Goal: Transaction & Acquisition: Download file/media

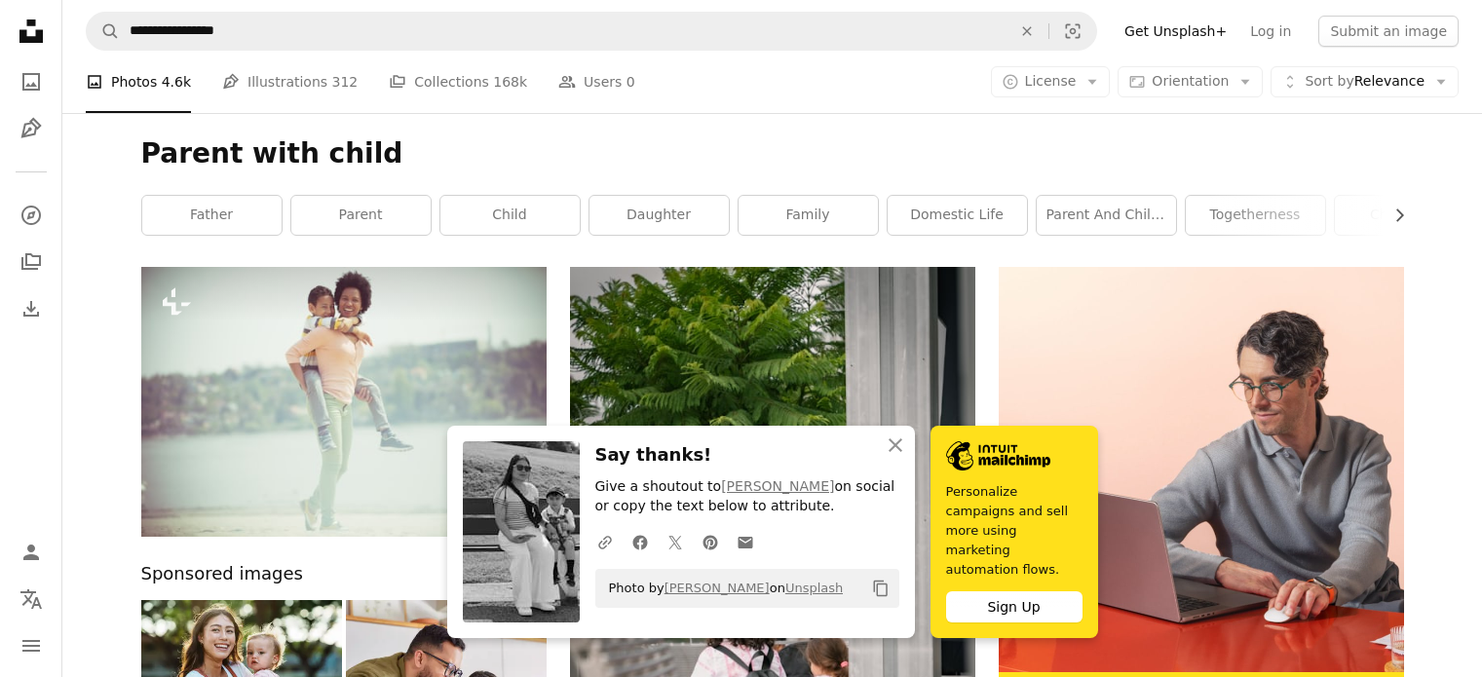
scroll to position [5744, 0]
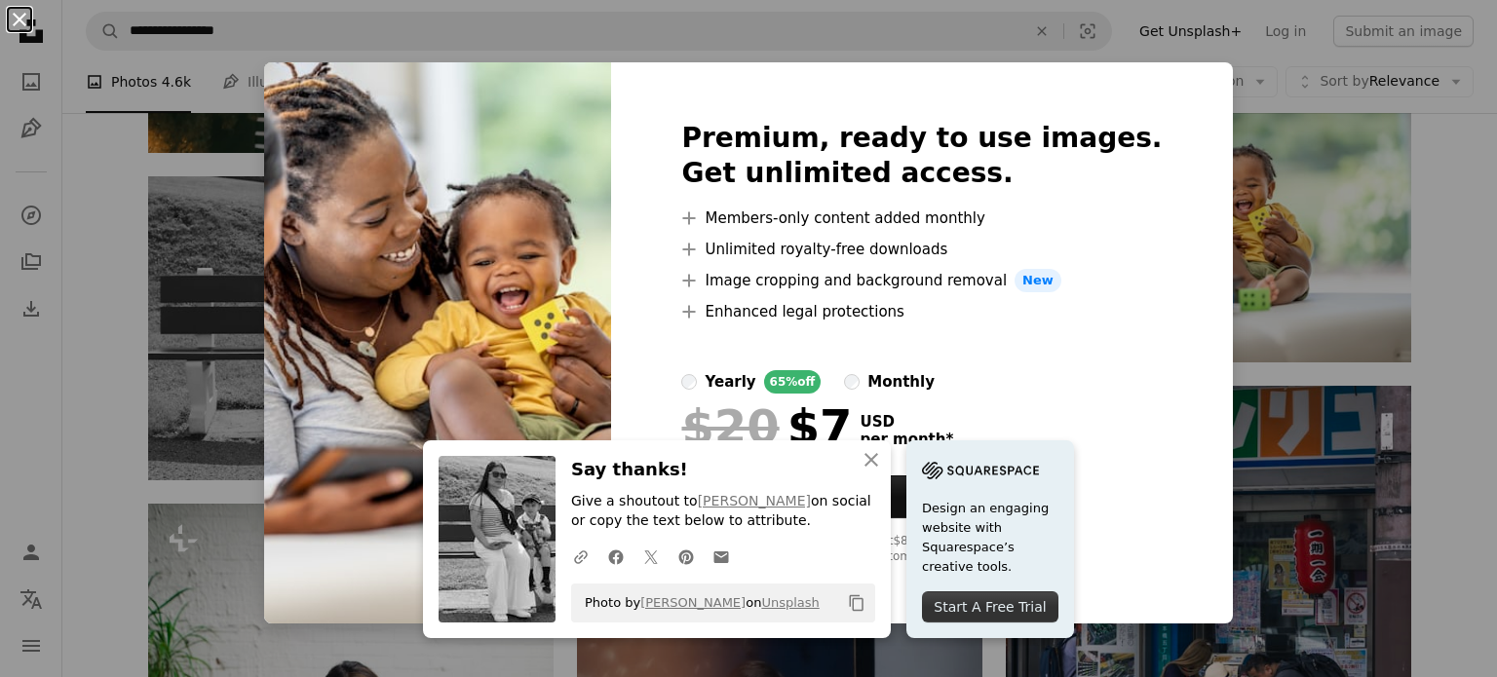
click at [13, 24] on button "An X shape" at bounding box center [19, 19] width 23 height 23
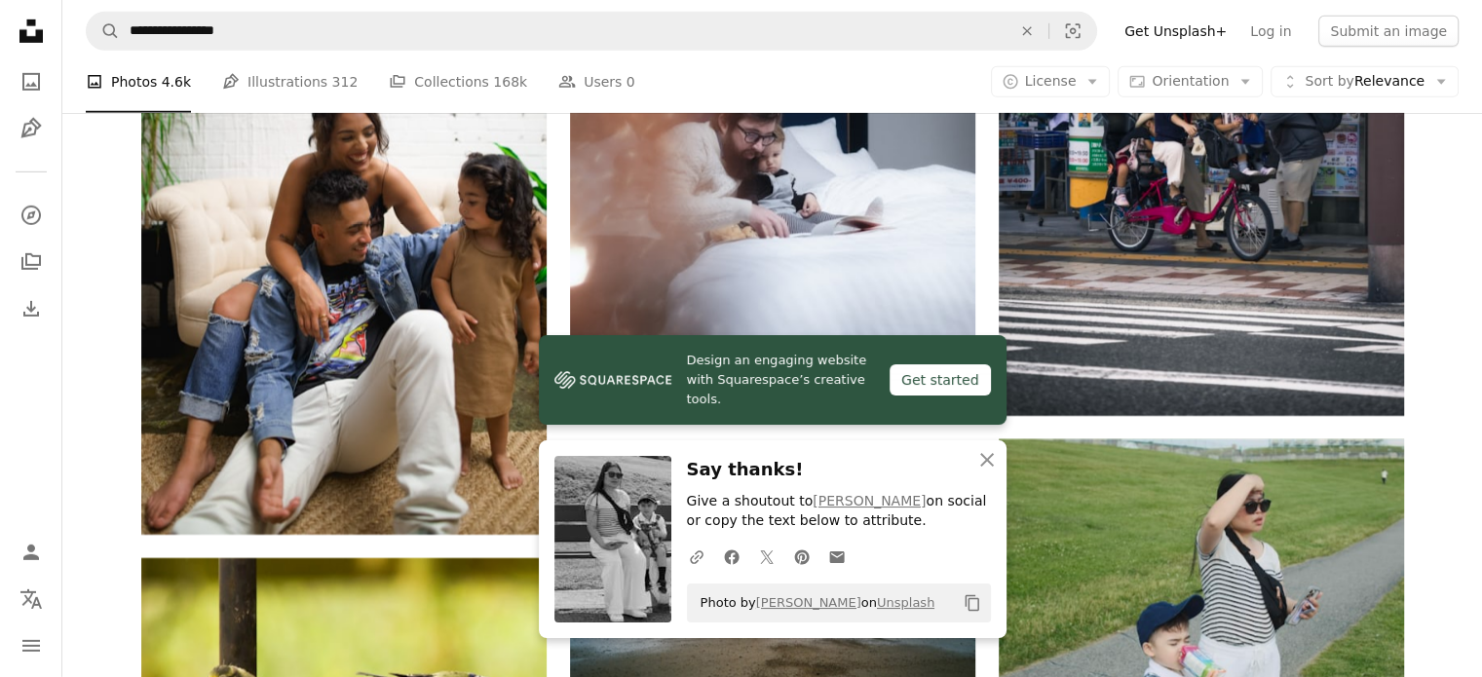
scroll to position [6309, 0]
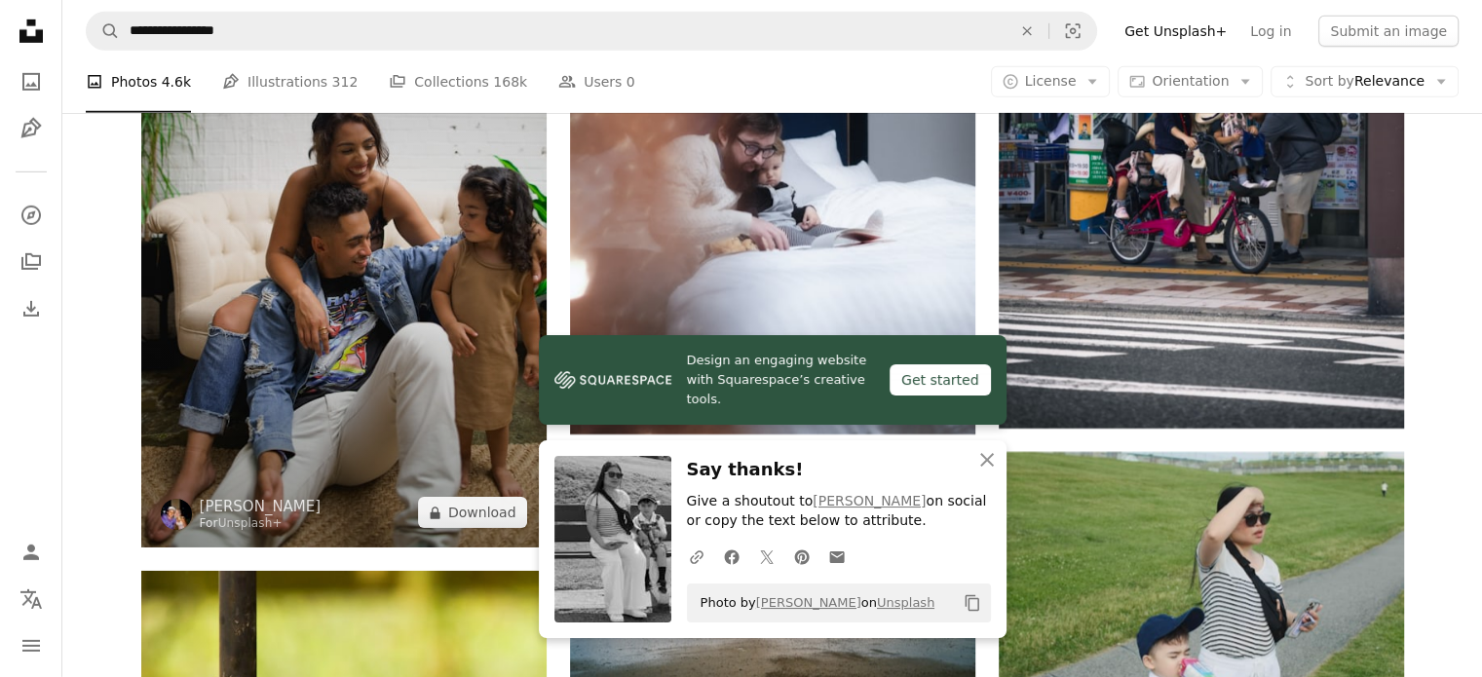
click at [387, 300] on img at bounding box center [343, 243] width 405 height 609
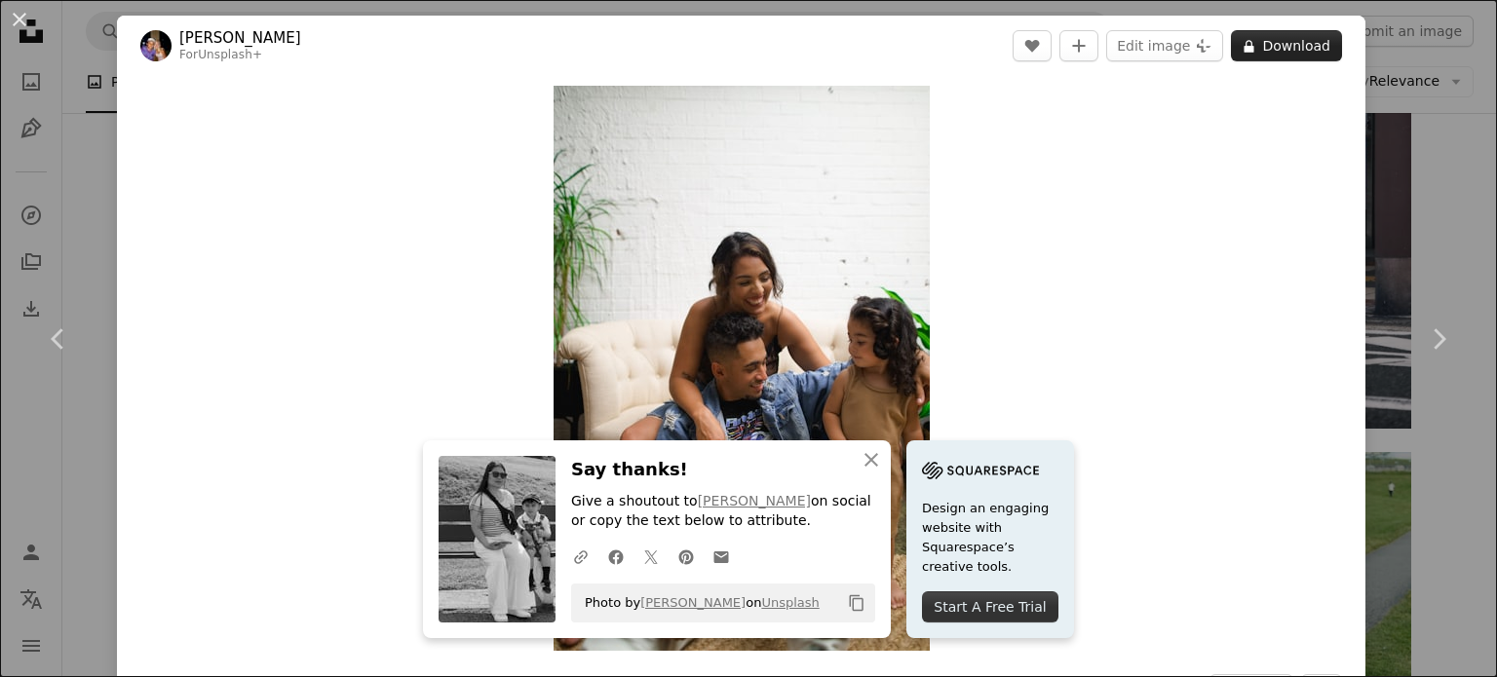
click at [1312, 51] on button "A lock Download" at bounding box center [1286, 45] width 111 height 31
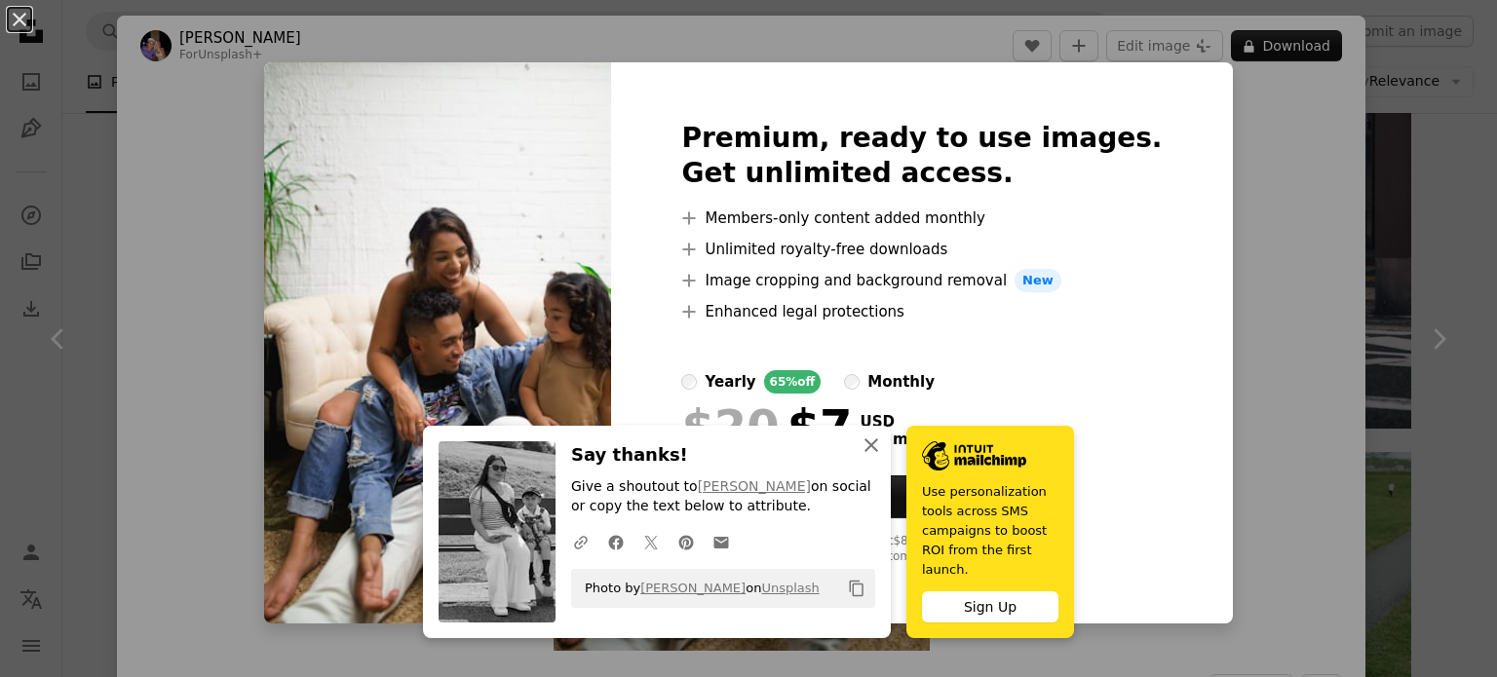
click at [859, 457] on icon "An X shape" at bounding box center [870, 445] width 23 height 23
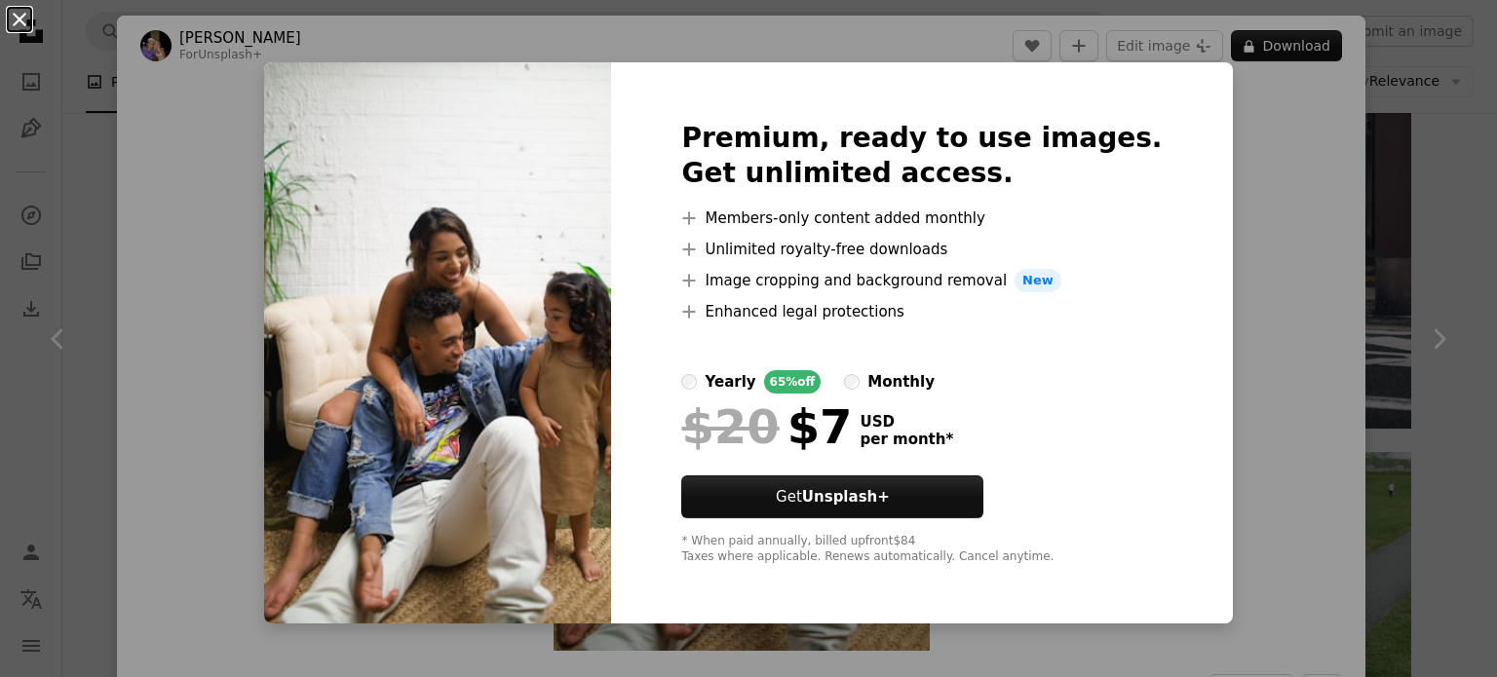
click at [19, 19] on button "An X shape" at bounding box center [19, 19] width 23 height 23
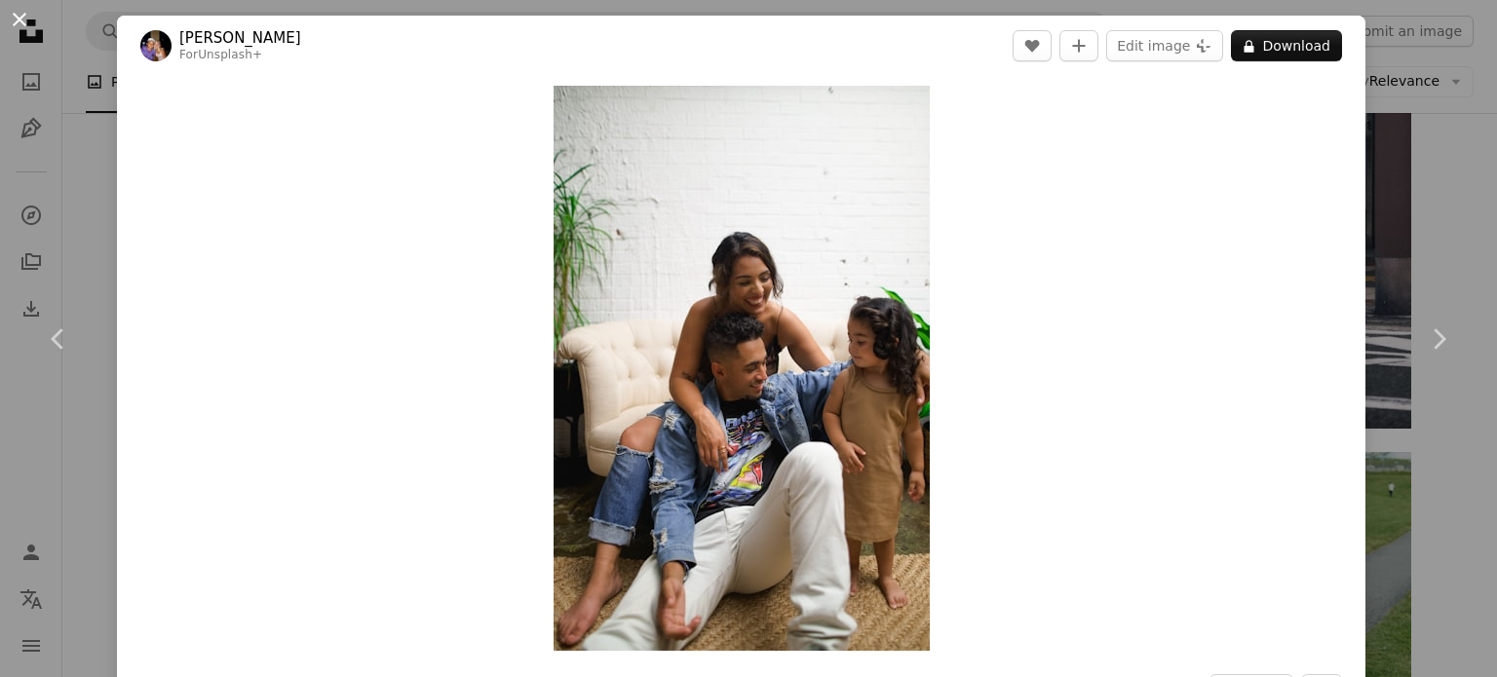
click at [16, 14] on button "An X shape" at bounding box center [19, 19] width 23 height 23
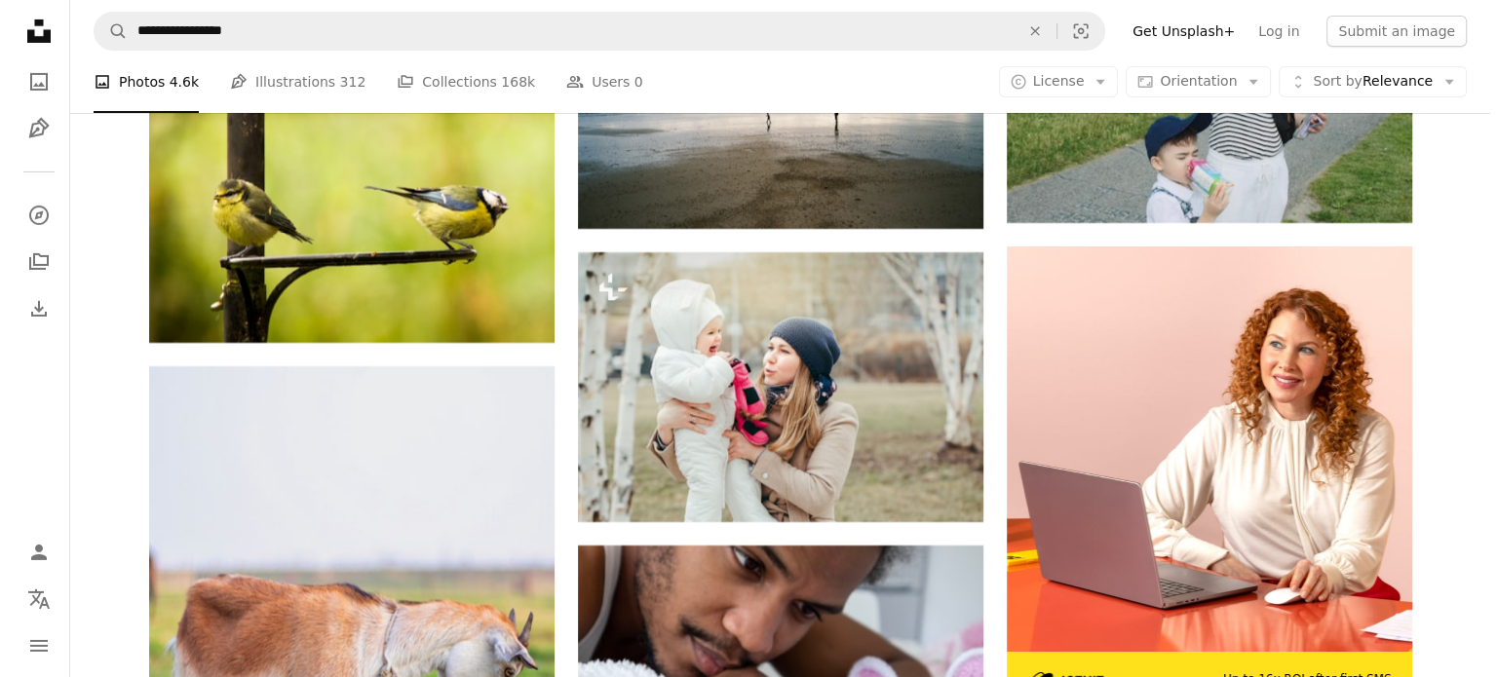
scroll to position [6820, 0]
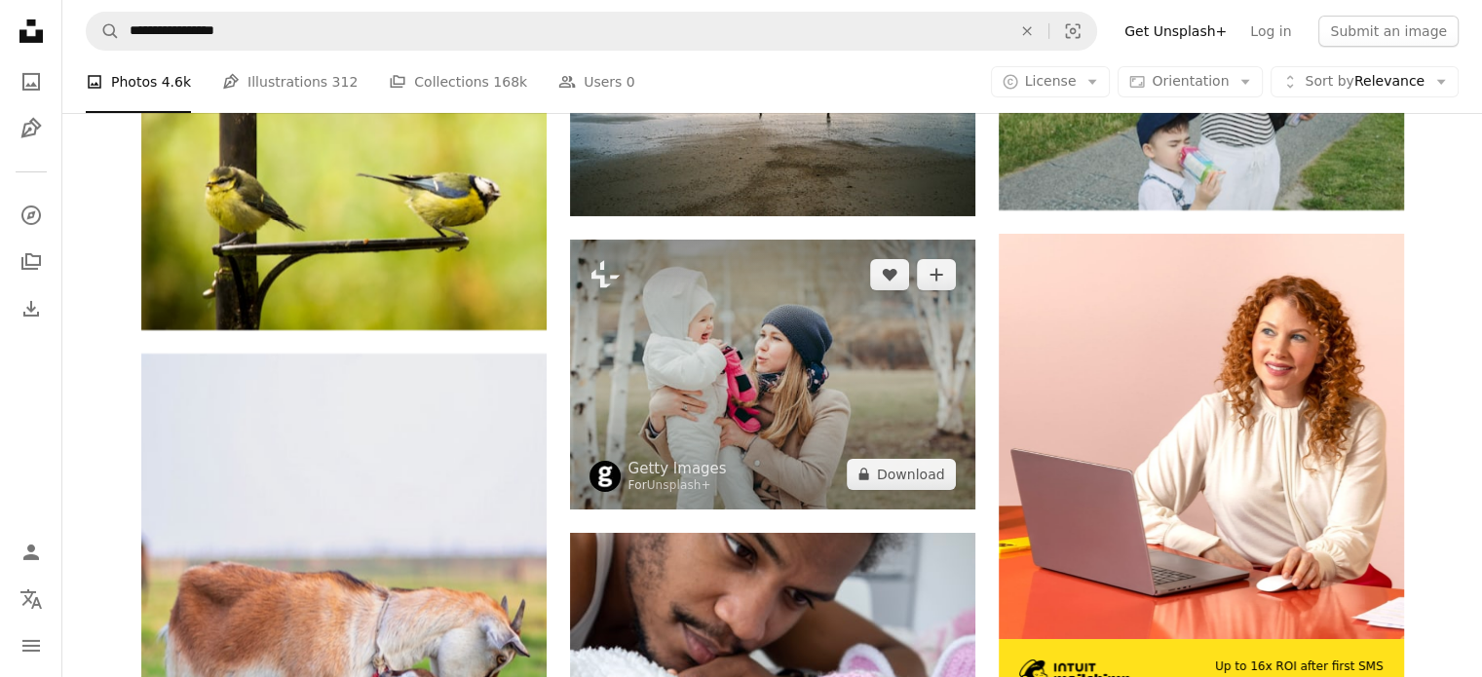
click at [783, 363] on img at bounding box center [772, 375] width 405 height 270
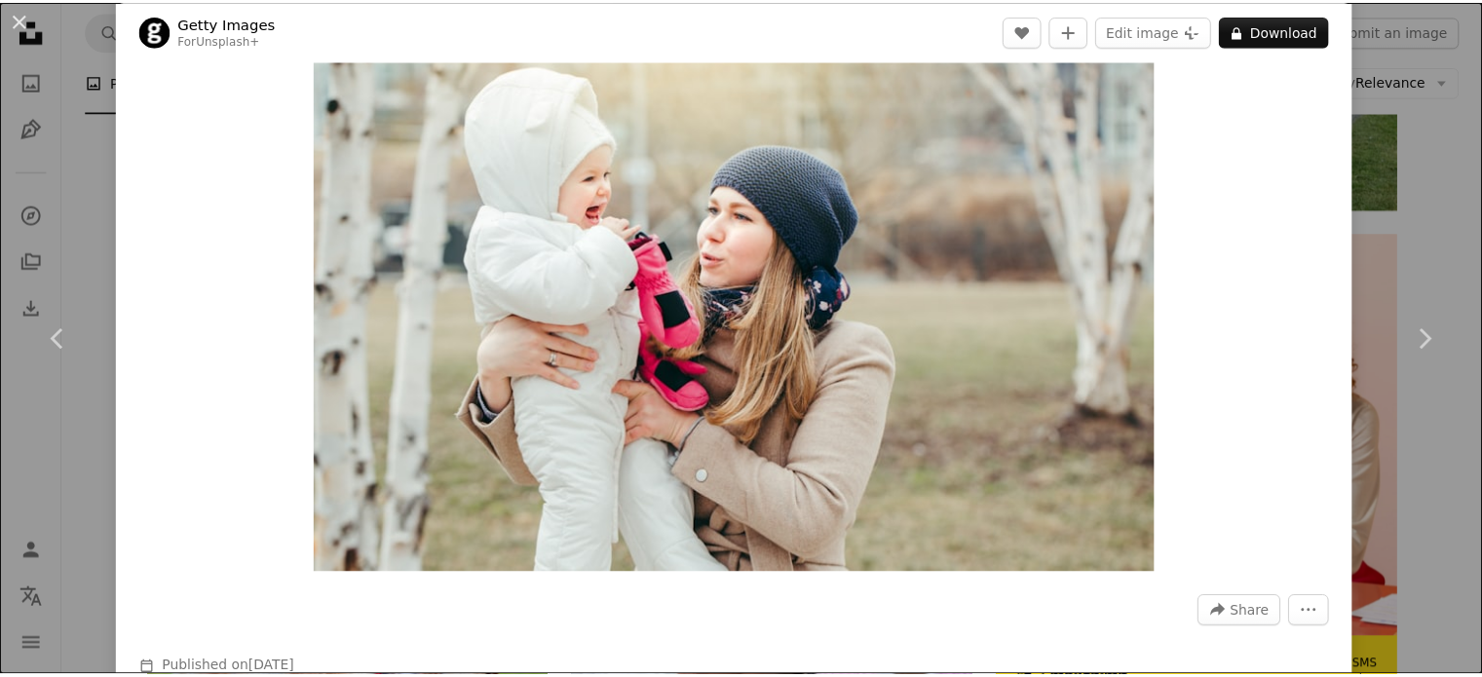
scroll to position [66, 0]
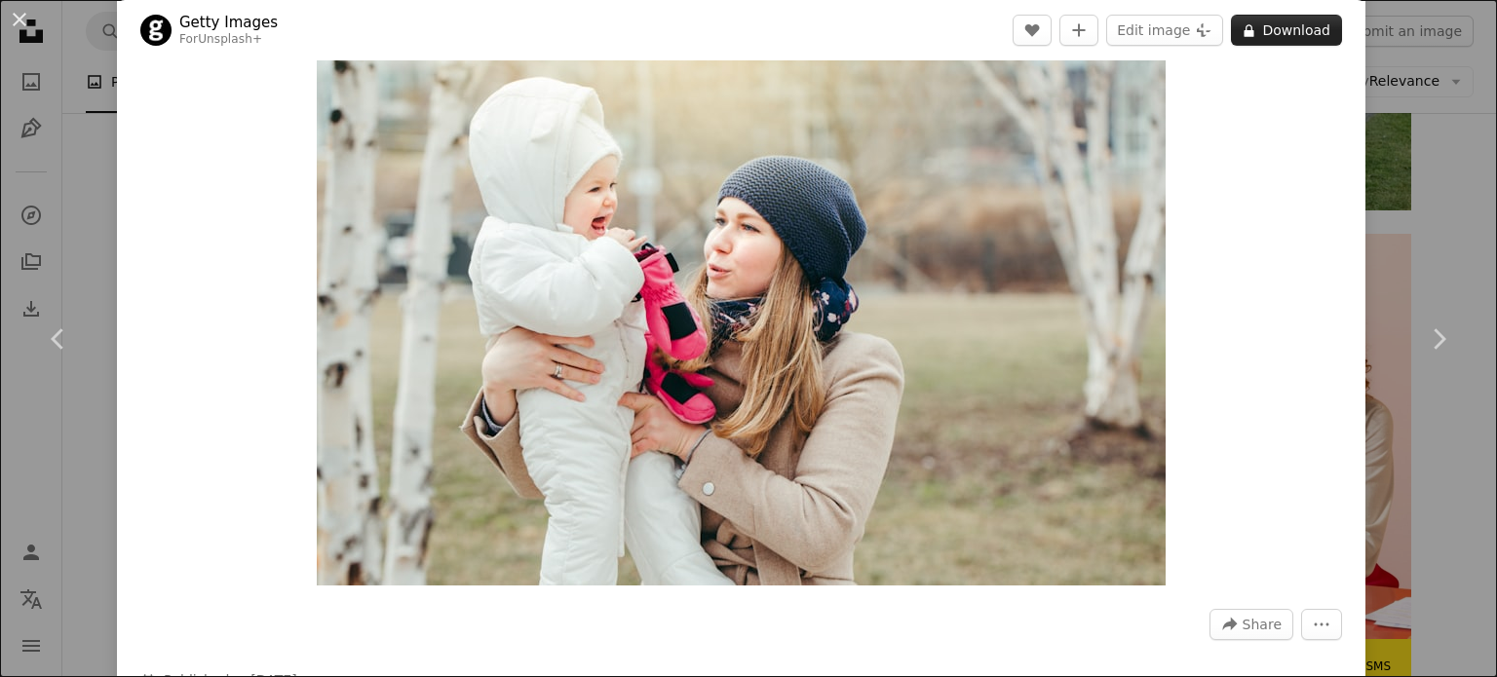
click at [1294, 34] on button "A lock Download" at bounding box center [1286, 30] width 111 height 31
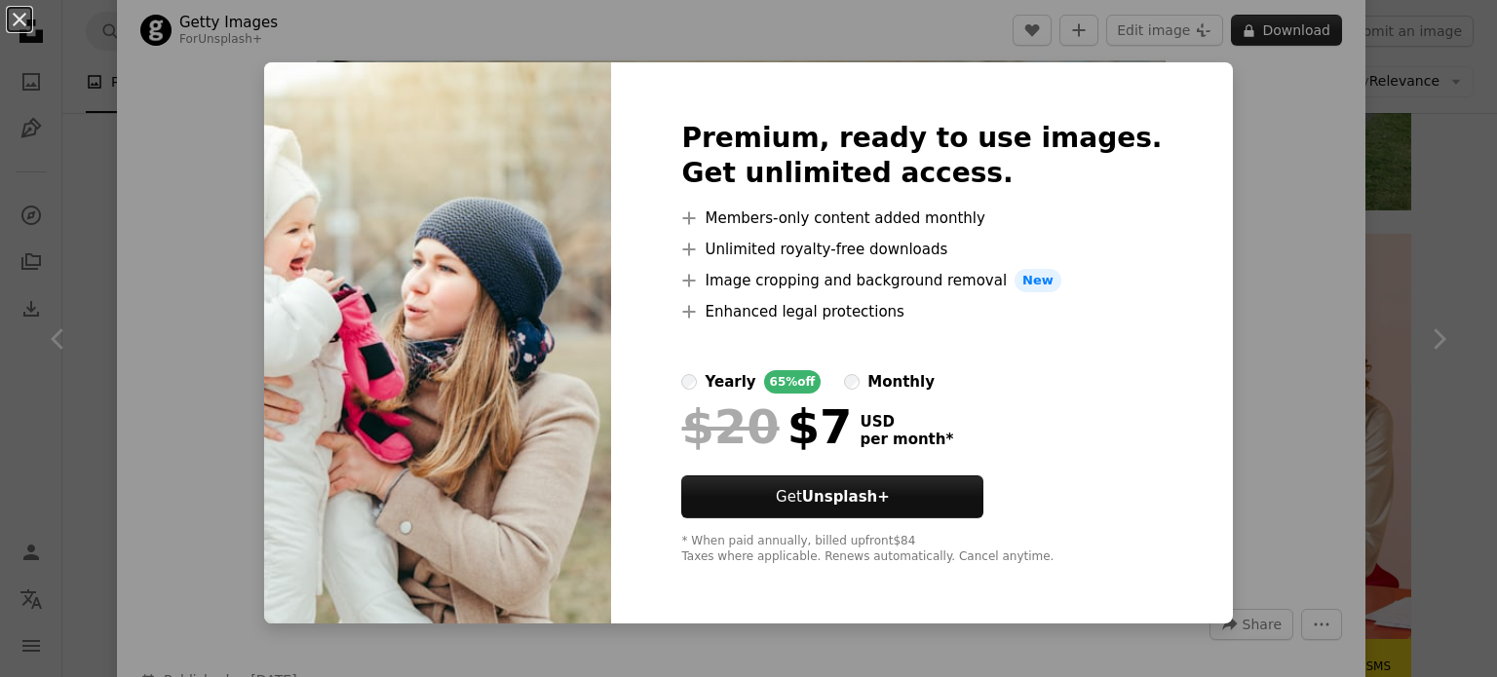
click at [1294, 34] on div "An X shape Premium, ready to use images. Get unlimited access. A plus sign Memb…" at bounding box center [748, 338] width 1497 height 677
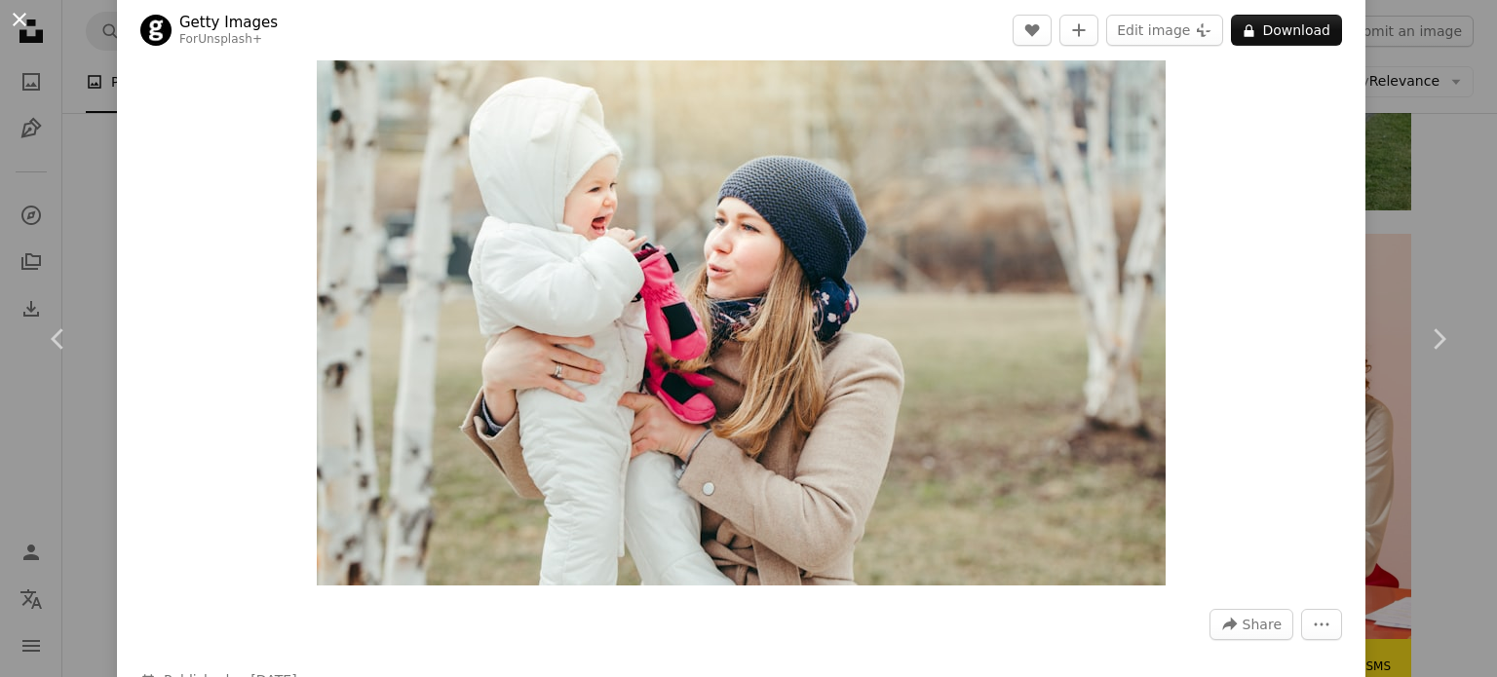
click at [16, 22] on button "An X shape" at bounding box center [19, 19] width 23 height 23
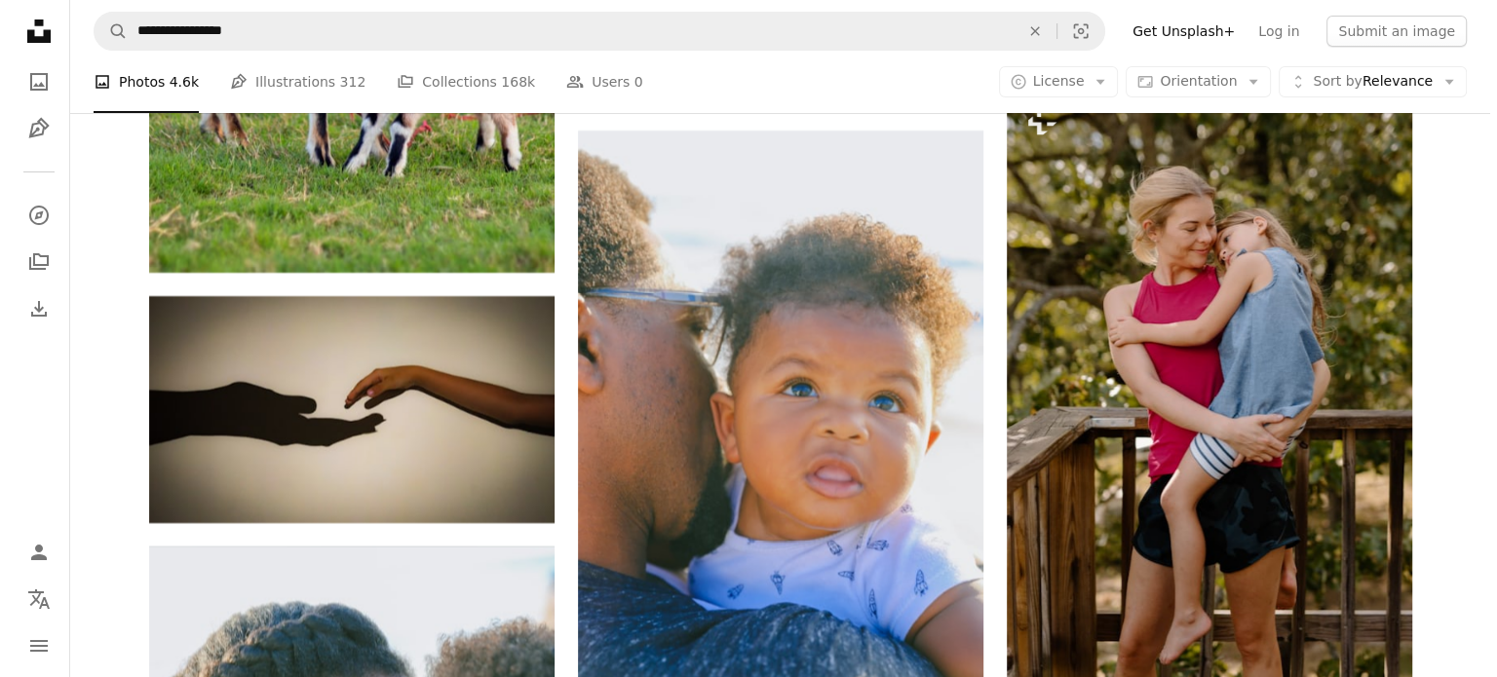
scroll to position [7502, 0]
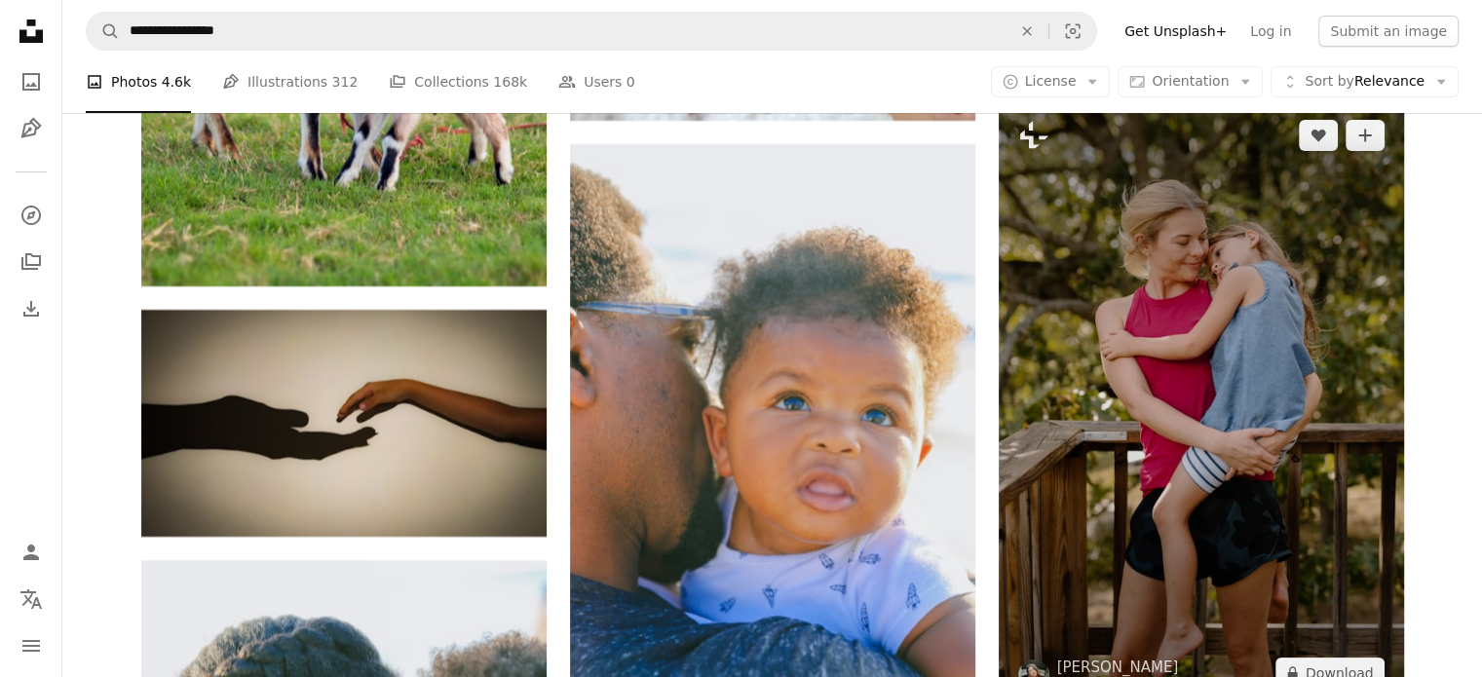
click at [1249, 412] on img at bounding box center [1201, 404] width 405 height 608
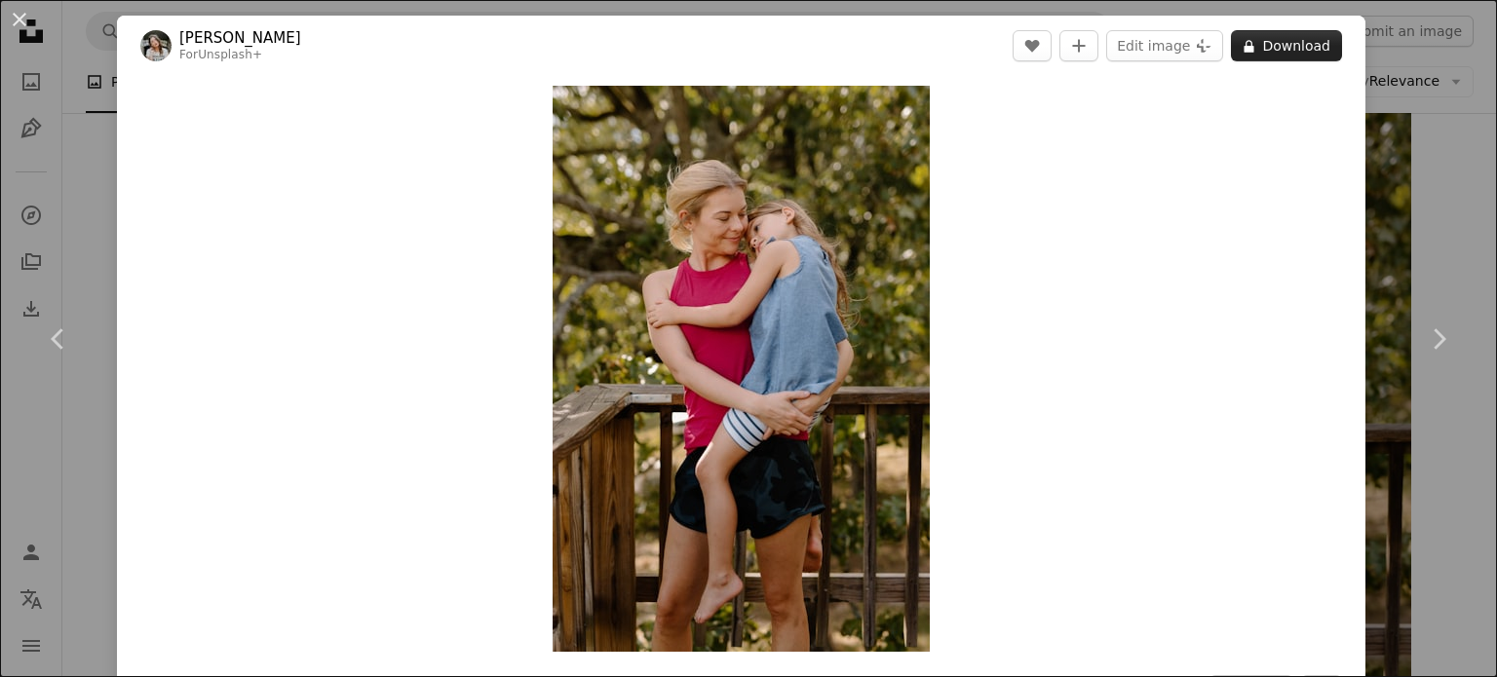
click at [1254, 54] on button "A lock Download" at bounding box center [1286, 45] width 111 height 31
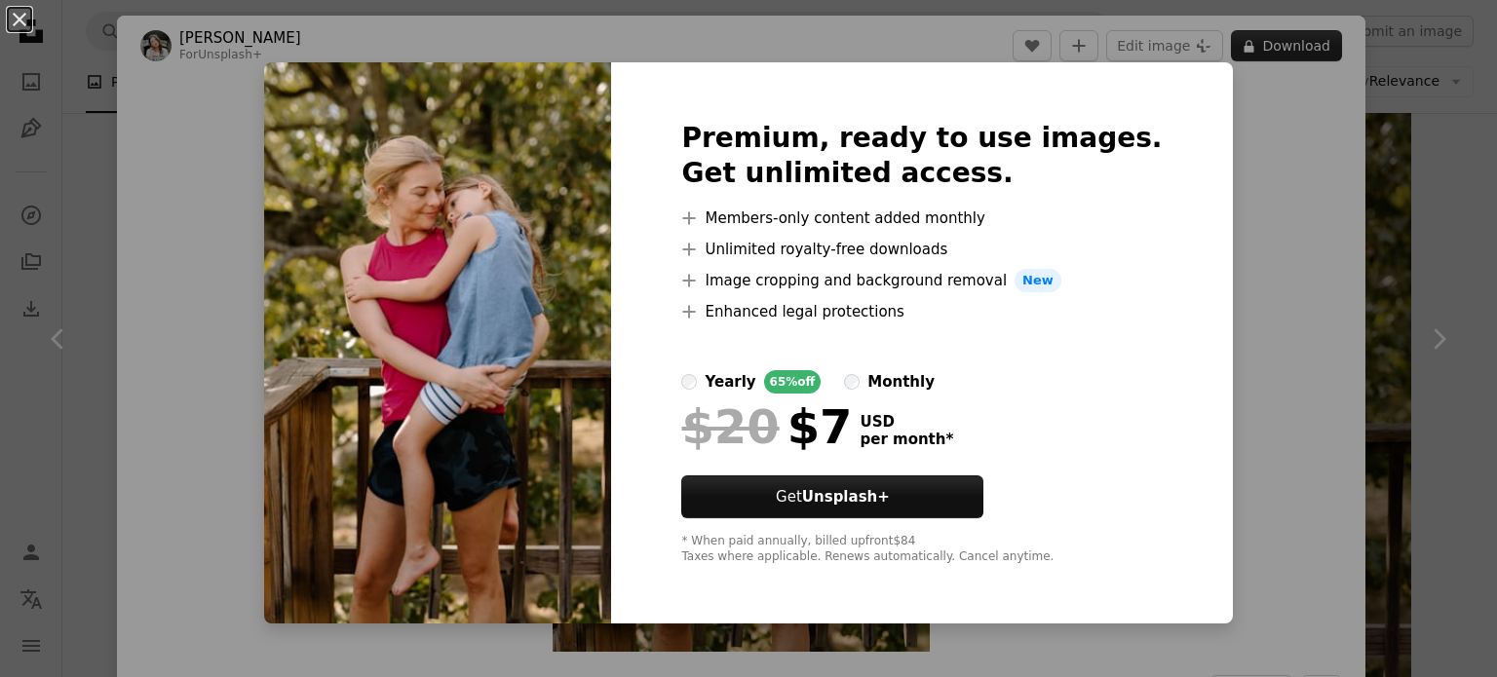
click at [1254, 54] on div "An X shape Premium, ready to use images. Get unlimited access. A plus sign Memb…" at bounding box center [748, 338] width 1497 height 677
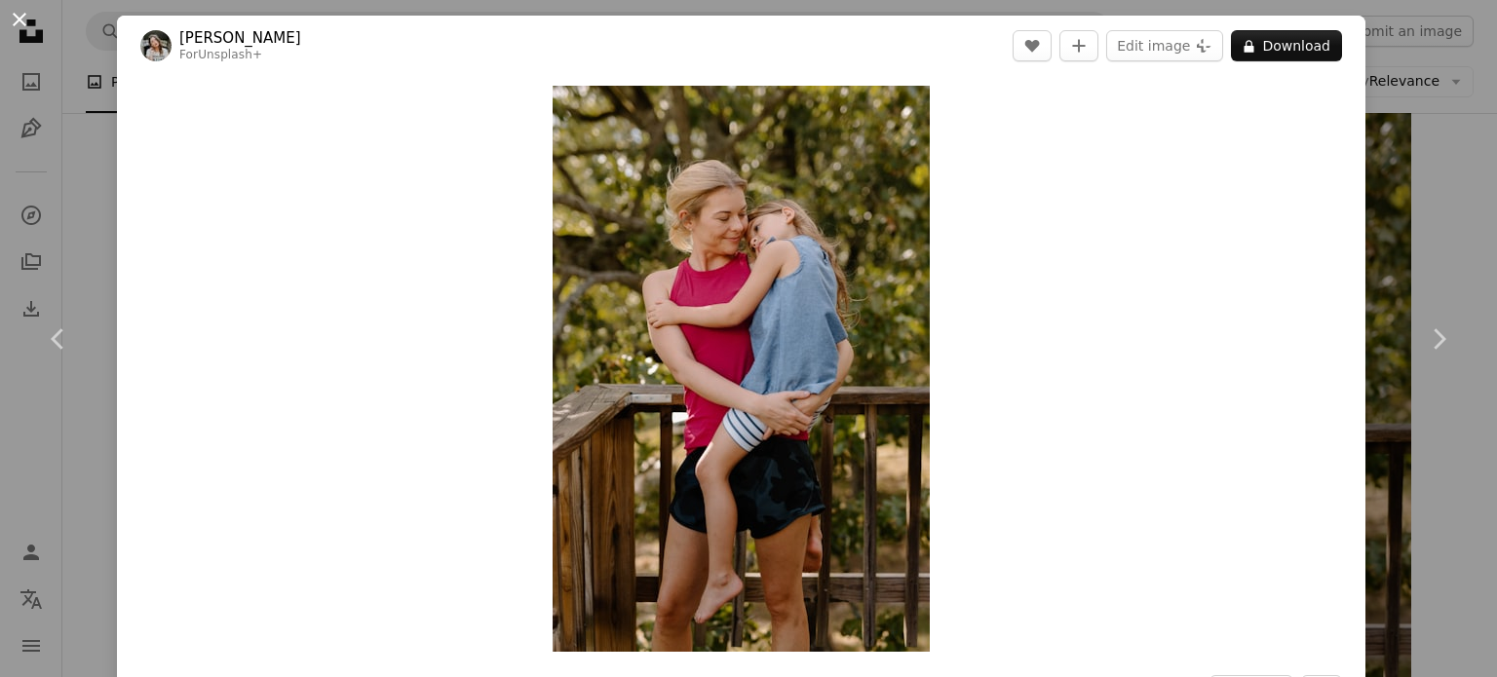
click at [17, 17] on button "An X shape" at bounding box center [19, 19] width 23 height 23
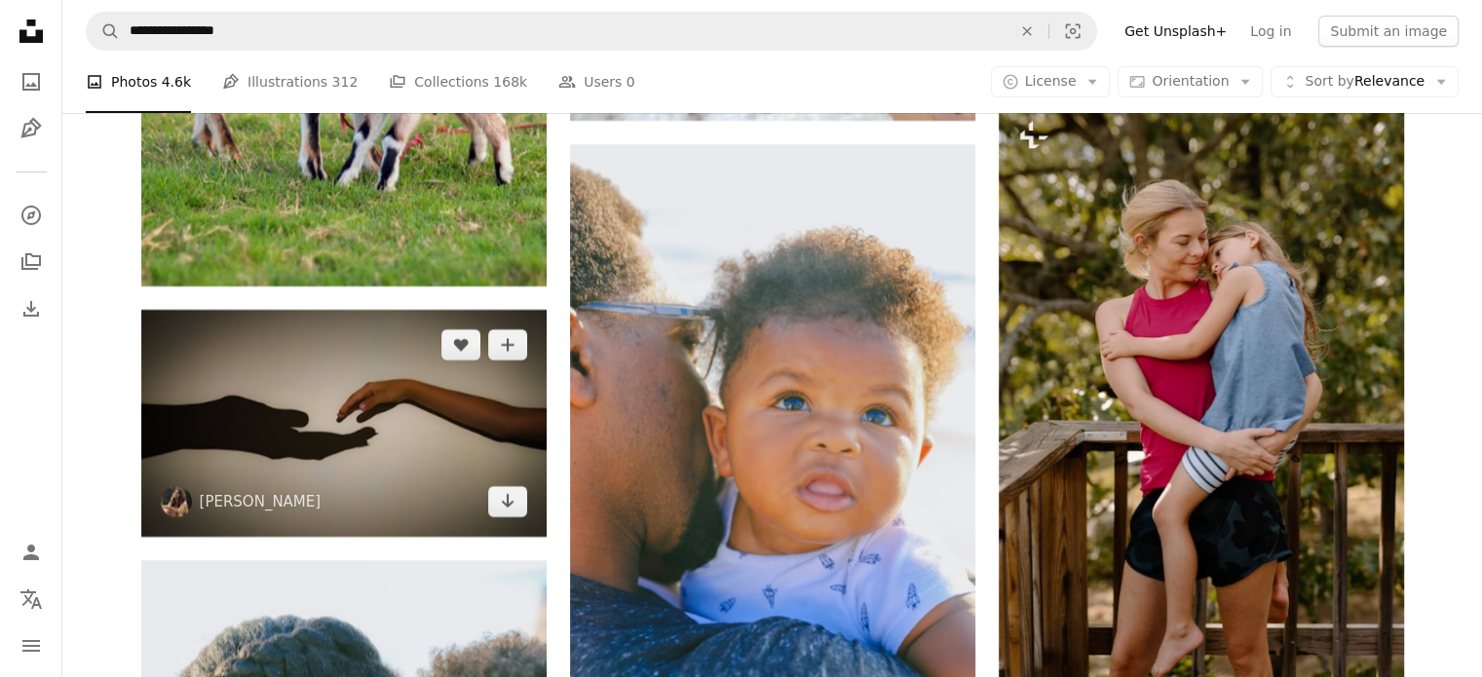
click at [296, 408] on img at bounding box center [343, 424] width 405 height 228
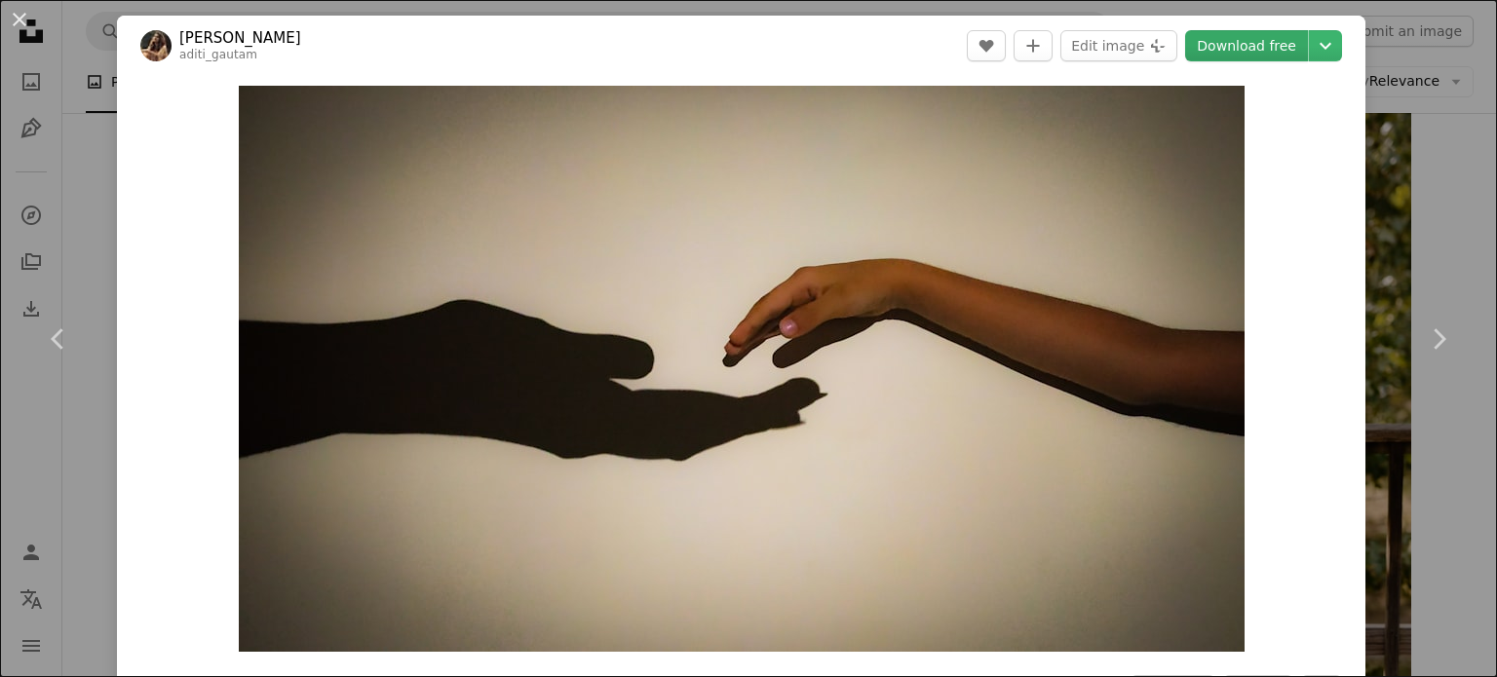
click at [1257, 46] on link "Download free" at bounding box center [1246, 45] width 123 height 31
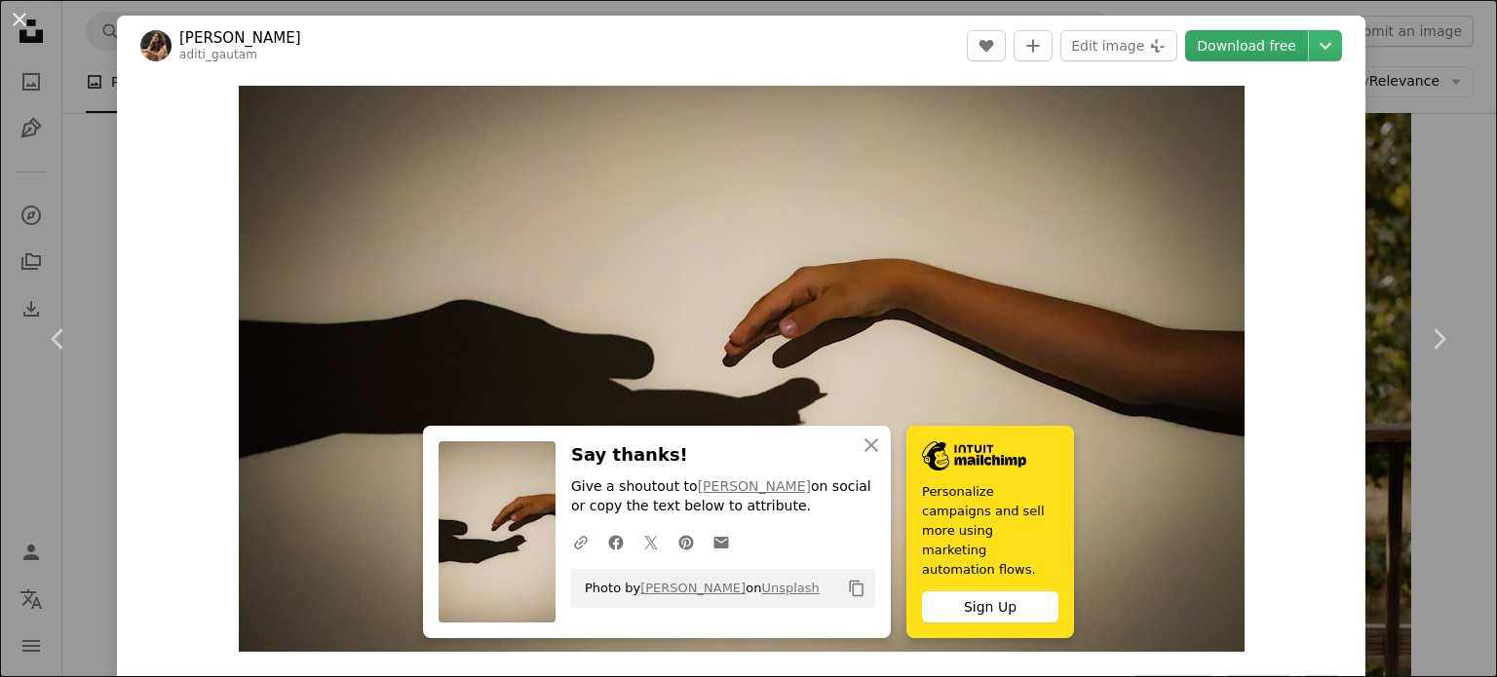
click at [1230, 45] on link "Download free" at bounding box center [1246, 45] width 123 height 31
